Goal: Information Seeking & Learning: Find specific fact

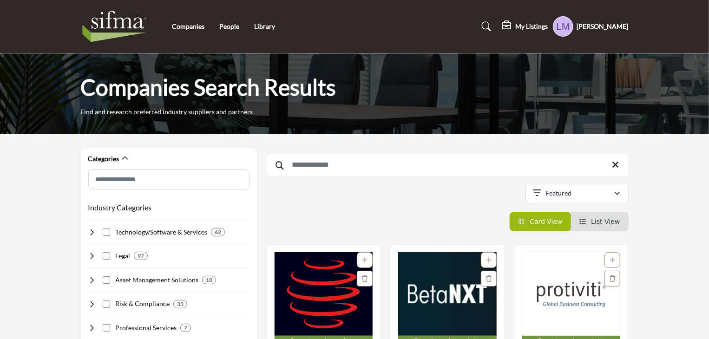
click at [333, 163] on input "Search Keyword" at bounding box center [448, 165] width 362 height 22
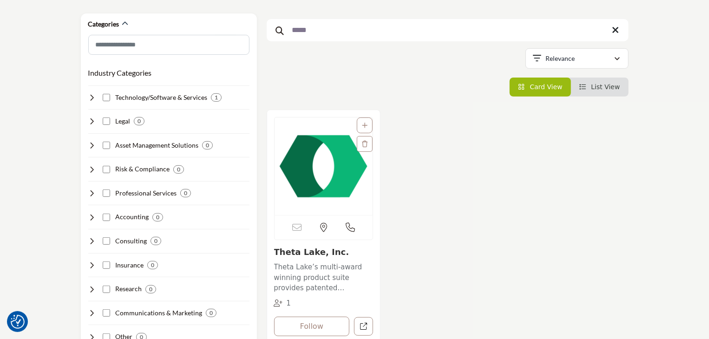
scroll to position [139, 0]
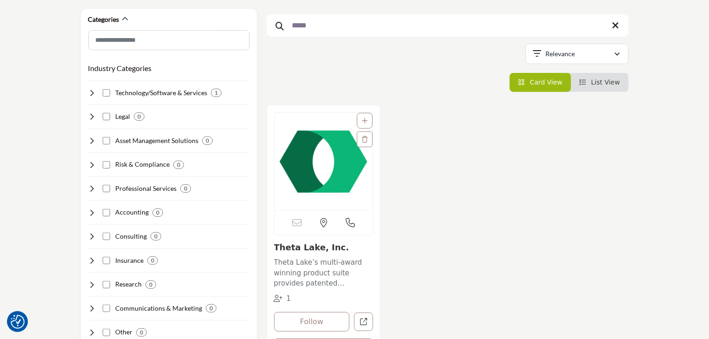
type input "*****"
click at [301, 175] on img "Open Listing in new tab" at bounding box center [323, 162] width 98 height 98
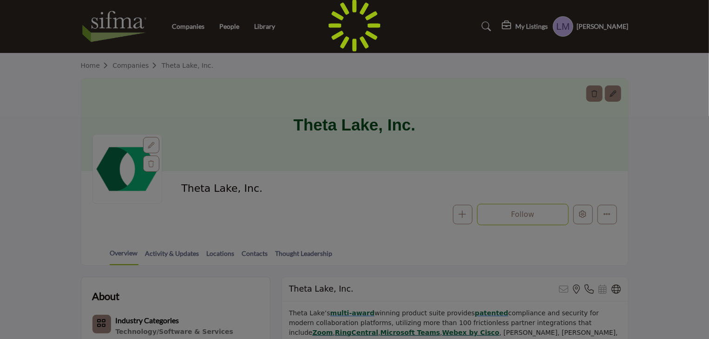
scroll to position [288, 0]
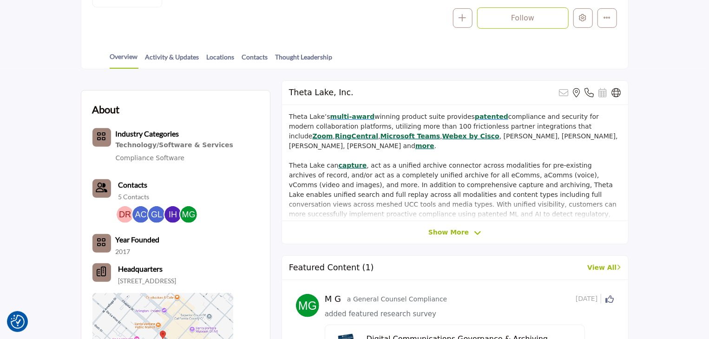
scroll to position [195, 0]
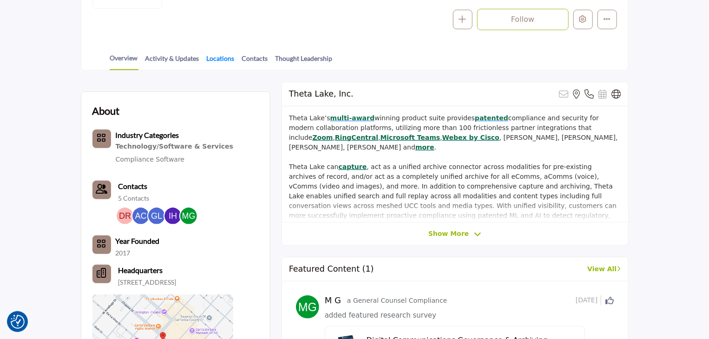
click at [222, 58] on link "Locations" at bounding box center [220, 61] width 29 height 16
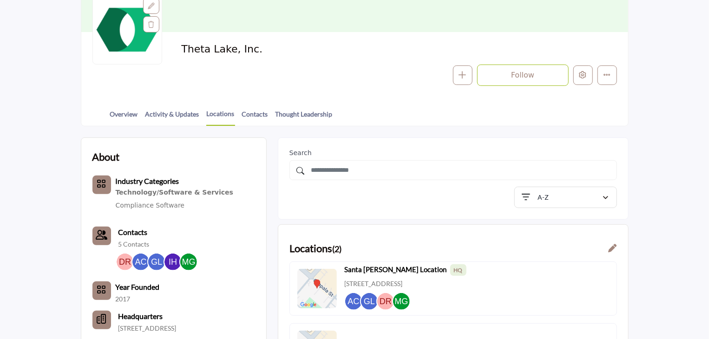
scroll to position [232, 0]
